Goal: Task Accomplishment & Management: Use online tool/utility

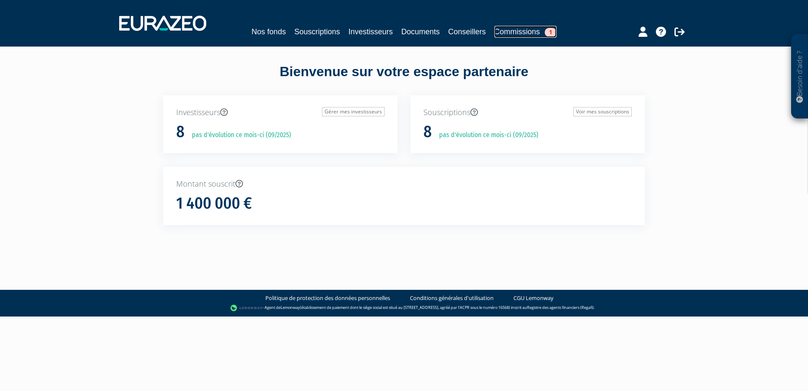
click at [523, 33] on link "Commissions 1" at bounding box center [526, 32] width 62 height 12
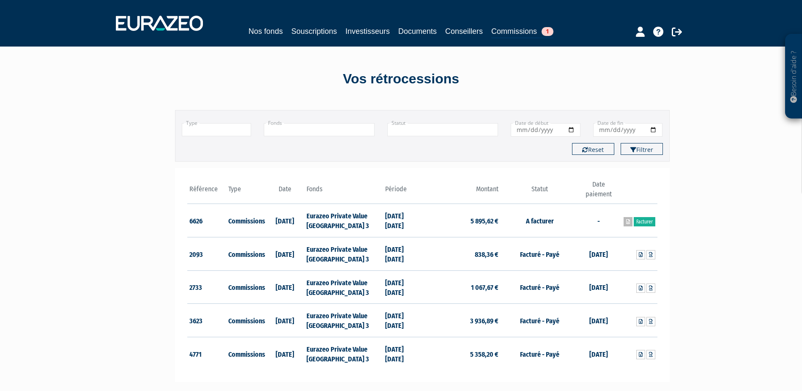
click at [627, 222] on icon at bounding box center [628, 221] width 4 height 5
click at [738, 101] on div "Besoin d'aide ? × J'ai besoin d'aide Si vous avez une question à propos du fonc…" at bounding box center [401, 246] width 802 height 492
click at [643, 221] on link "Facturer" at bounding box center [645, 221] width 22 height 9
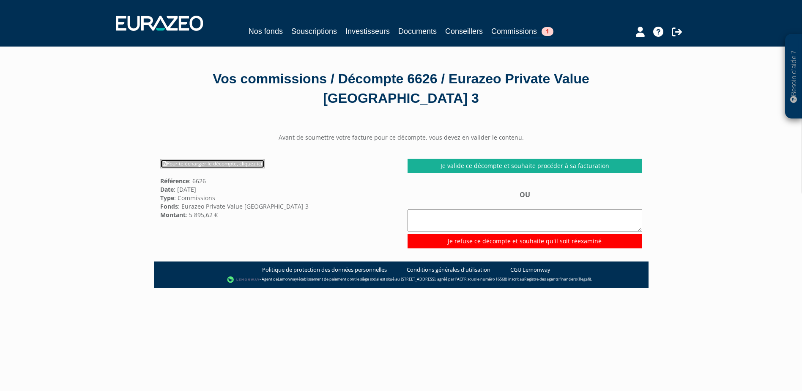
click at [210, 161] on link "Pour télécharger le décompte, cliquez ici" at bounding box center [212, 163] width 104 height 9
click at [307, 29] on link "Souscriptions" at bounding box center [314, 31] width 46 height 12
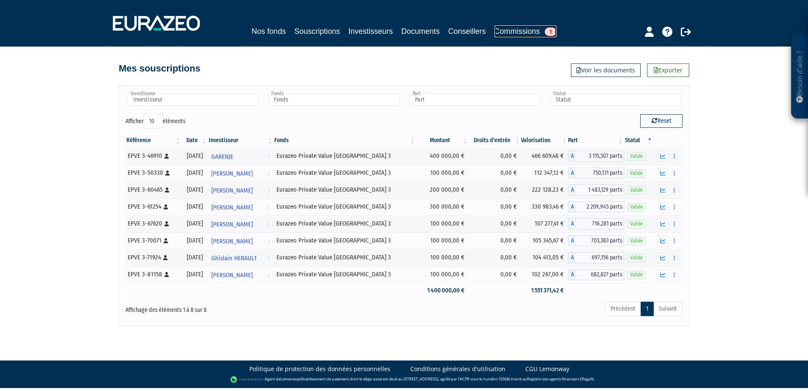
click at [527, 30] on link "Commissions 1" at bounding box center [526, 31] width 62 height 12
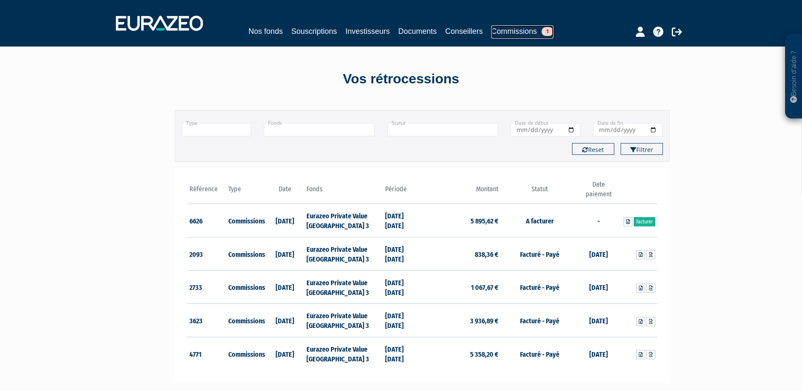
click at [547, 32] on span "1" at bounding box center [548, 31] width 12 height 9
click at [645, 219] on link "Facturer" at bounding box center [645, 221] width 22 height 9
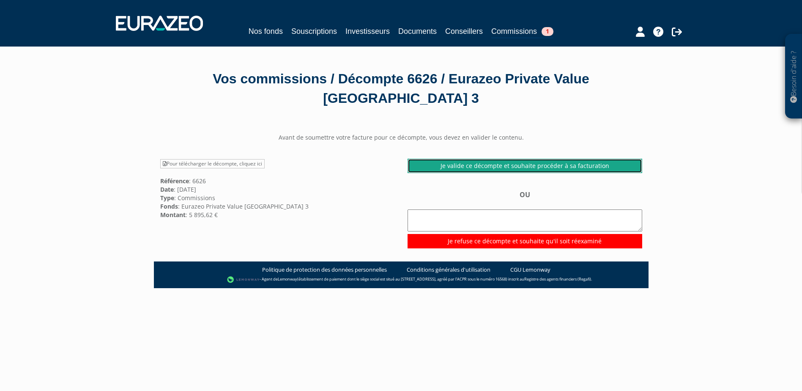
click at [525, 167] on link "Je valide ce décompte et souhaite procéder à sa facturation" at bounding box center [525, 166] width 235 height 14
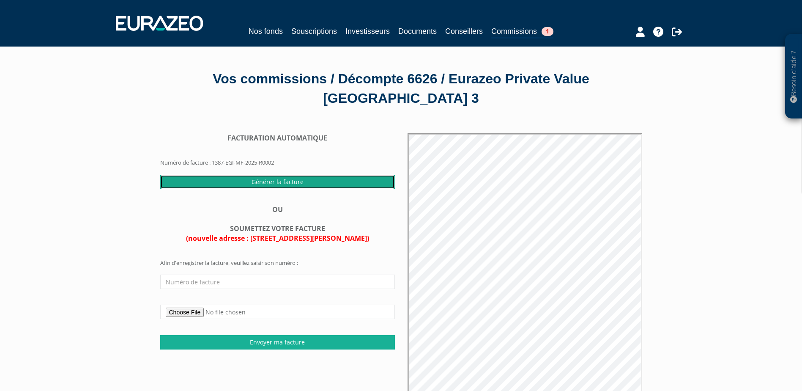
click at [257, 180] on input "Générer la facture" at bounding box center [277, 182] width 235 height 14
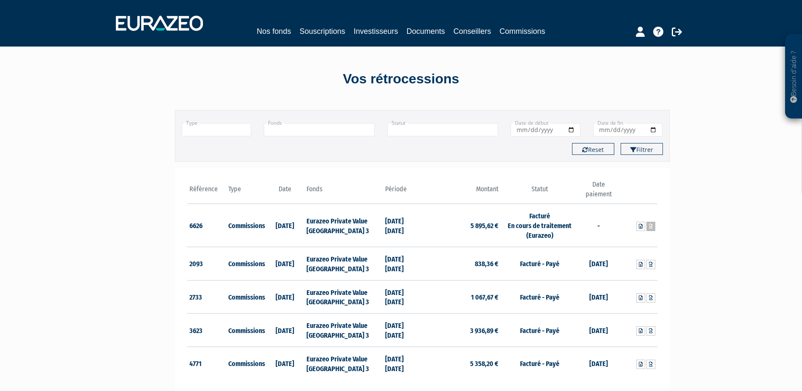
click at [651, 226] on icon at bounding box center [651, 226] width 4 height 5
